Goal: Task Accomplishment & Management: Use online tool/utility

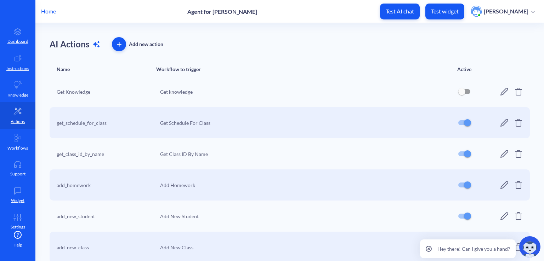
click at [502, 153] on icon at bounding box center [504, 154] width 9 height 9
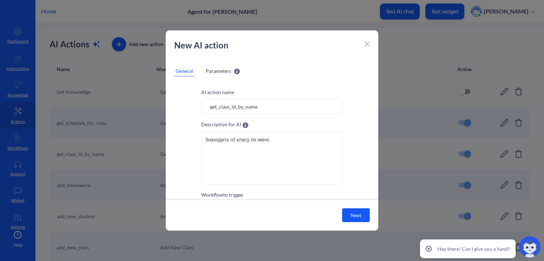
click at [219, 69] on span "Parameters" at bounding box center [219, 70] width 26 height 7
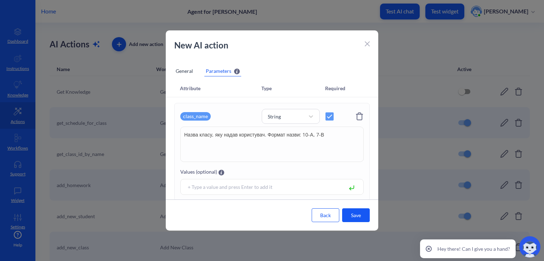
click at [368, 44] on icon at bounding box center [367, 43] width 5 height 5
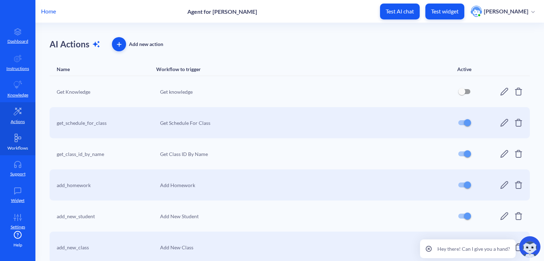
click at [18, 142] on link "Workflows" at bounding box center [17, 142] width 35 height 27
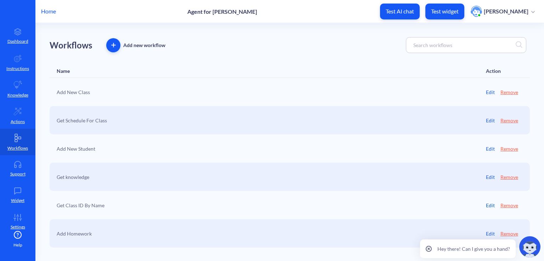
click at [490, 206] on link "Edit" at bounding box center [490, 205] width 9 height 7
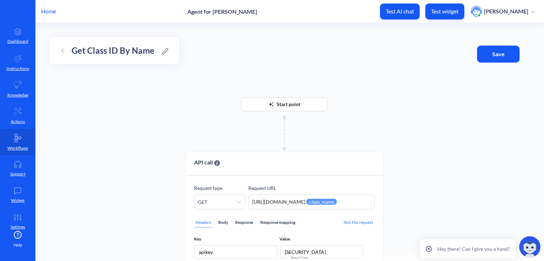
drag, startPoint x: 338, startPoint y: 202, endPoint x: 384, endPoint y: 196, distance: 46.5
click at [384, 196] on div "Start point API call Request type GET Request URL [URL][DOMAIN_NAME]. {{ class_…" at bounding box center [289, 142] width 509 height 238
click at [333, 204] on textarea "https://[DOMAIN_NAME]/rest/v1/classes?name=eq.{{class_name}}" at bounding box center [311, 202] width 126 height 15
click at [27, 126] on link "Actions" at bounding box center [17, 115] width 35 height 27
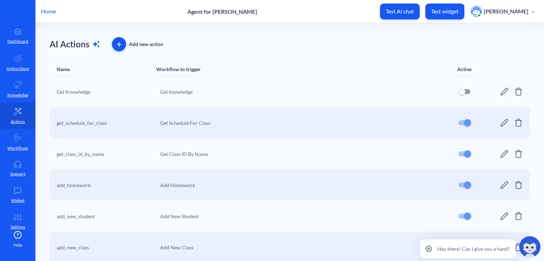
click at [502, 153] on icon at bounding box center [504, 154] width 9 height 9
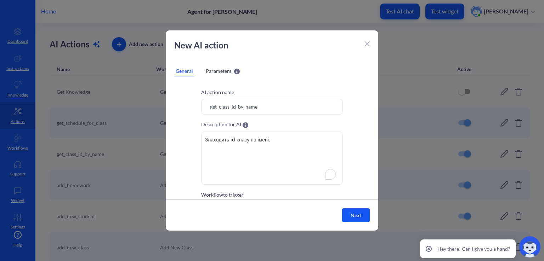
drag, startPoint x: 227, startPoint y: 144, endPoint x: 200, endPoint y: 215, distance: 75.5
click at [197, 142] on div "AI action name get_class_id_by_name Description for AI Знаходить id класу по ім…" at bounding box center [272, 159] width 213 height 141
click at [365, 44] on icon at bounding box center [367, 43] width 5 height 5
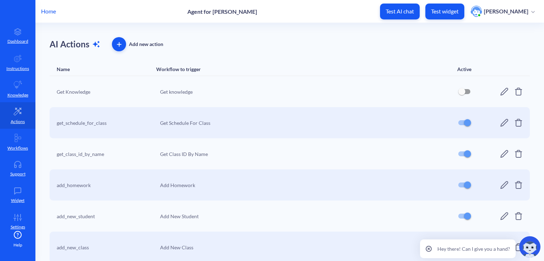
click at [502, 154] on icon at bounding box center [504, 154] width 9 height 9
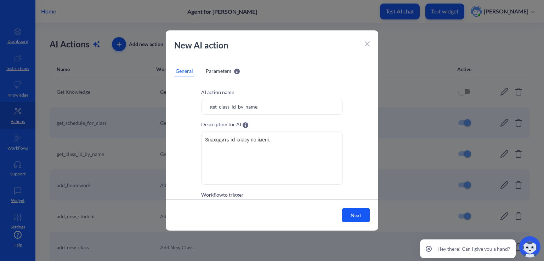
click at [218, 68] on span "Parameters" at bounding box center [219, 70] width 26 height 7
